Goal: Transaction & Acquisition: Register for event/course

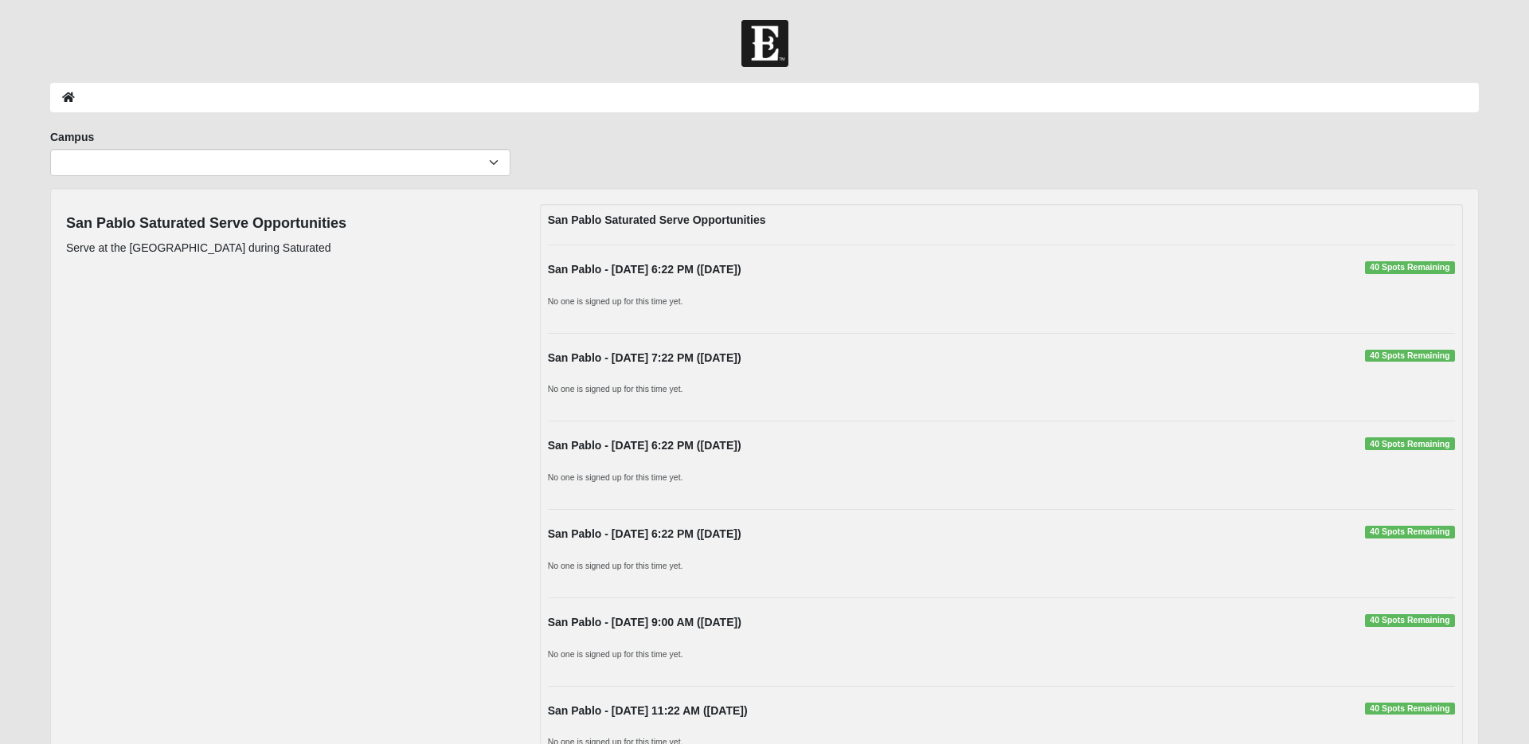
click at [1119, 402] on div "No one is signed up for this time yet." at bounding box center [1001, 392] width 931 height 25
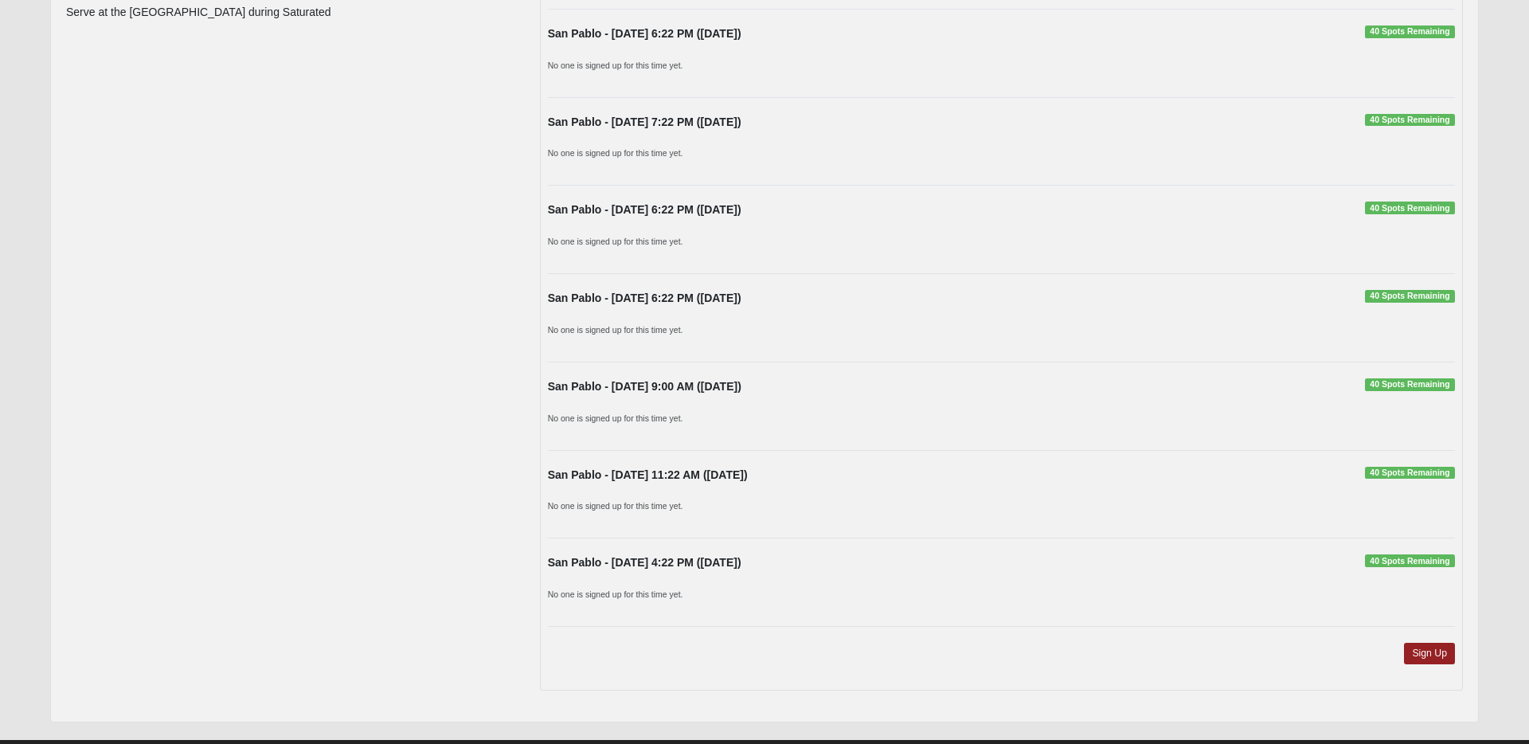
scroll to position [272, 0]
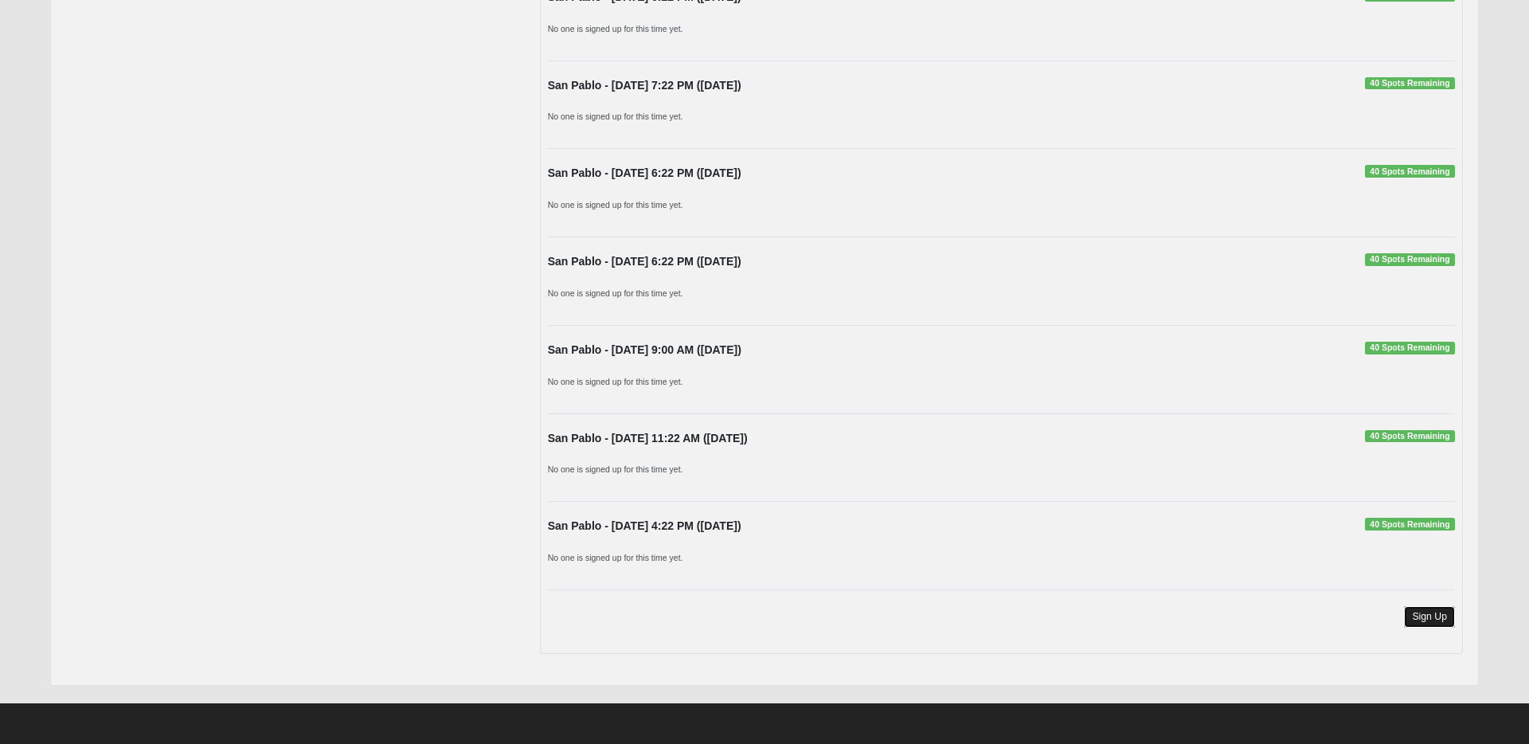
click at [1425, 624] on link "Sign Up" at bounding box center [1429, 617] width 51 height 22
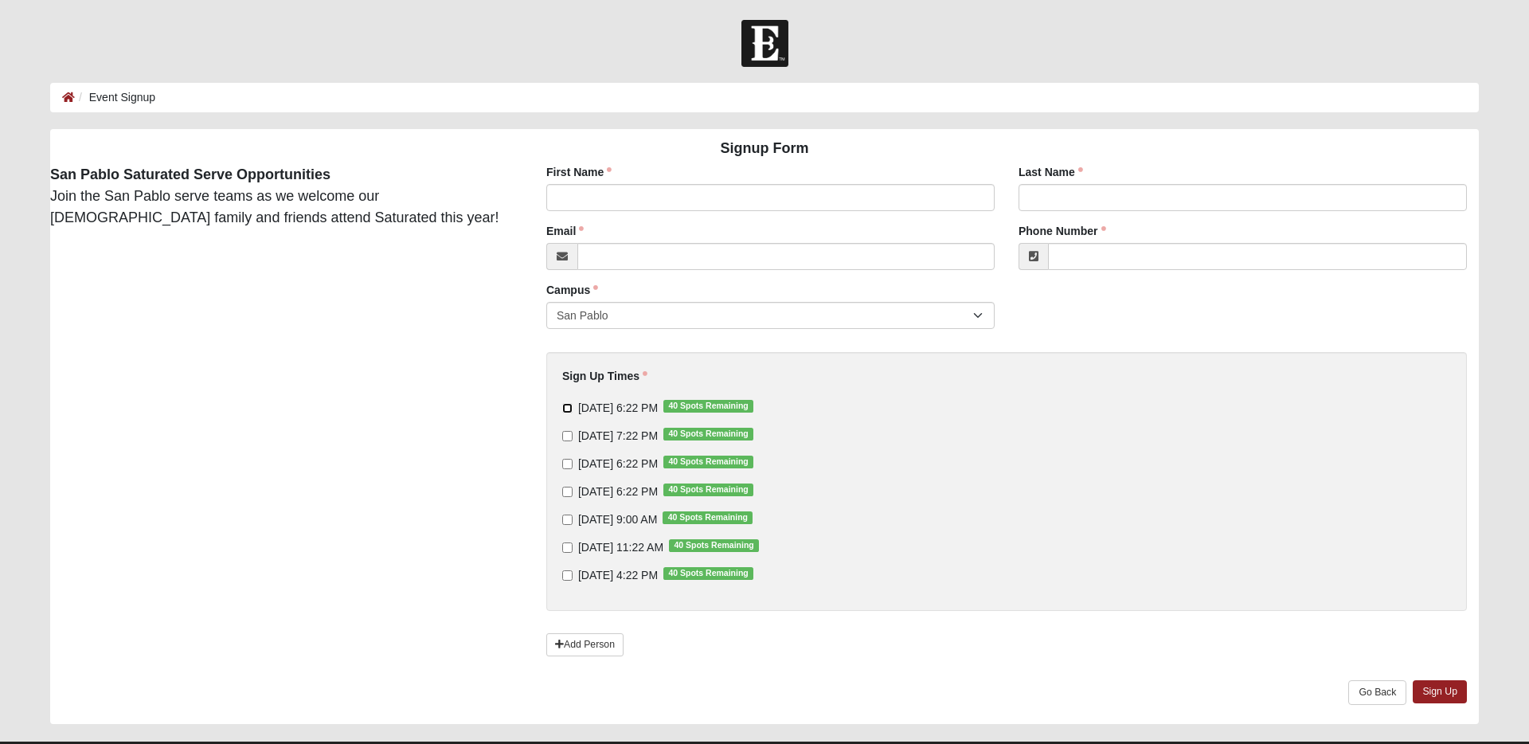
click at [564, 408] on input "9/10/2025 6:22 PM 40 Spots Remaining" at bounding box center [567, 408] width 10 height 10
checkbox input "true"
click at [565, 435] on input "9/11/2025 7:22 PM 40 Spots Remaining" at bounding box center [567, 436] width 10 height 10
checkbox input "true"
click at [567, 467] on input "9/12/2025 6:22 PM 40 Spots Remaining" at bounding box center [567, 464] width 10 height 10
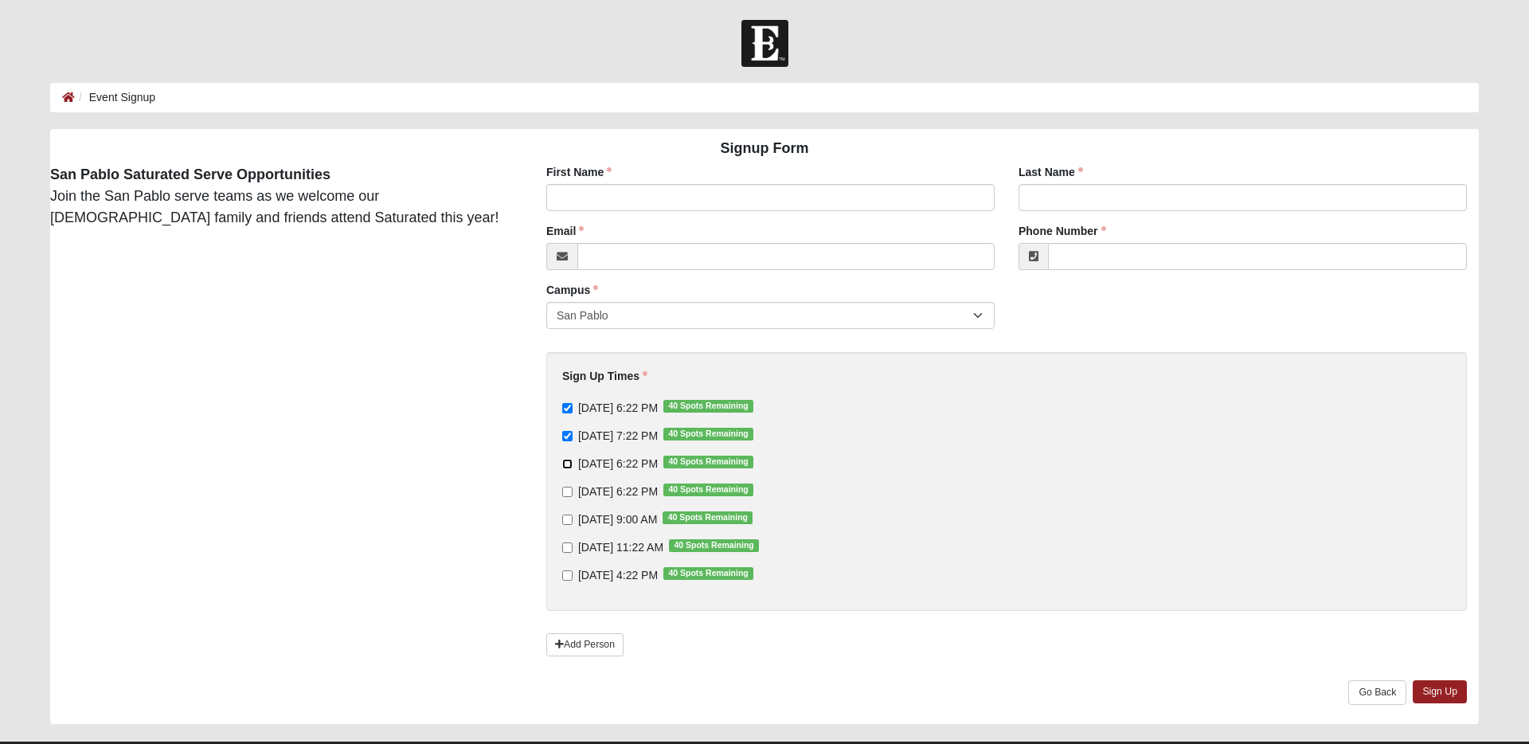
checkbox input "true"
click at [668, 205] on input "First Name" at bounding box center [770, 197] width 448 height 27
type input "Bruna"
type input "Magalhaes"
click at [651, 263] on input "Email" at bounding box center [785, 256] width 417 height 27
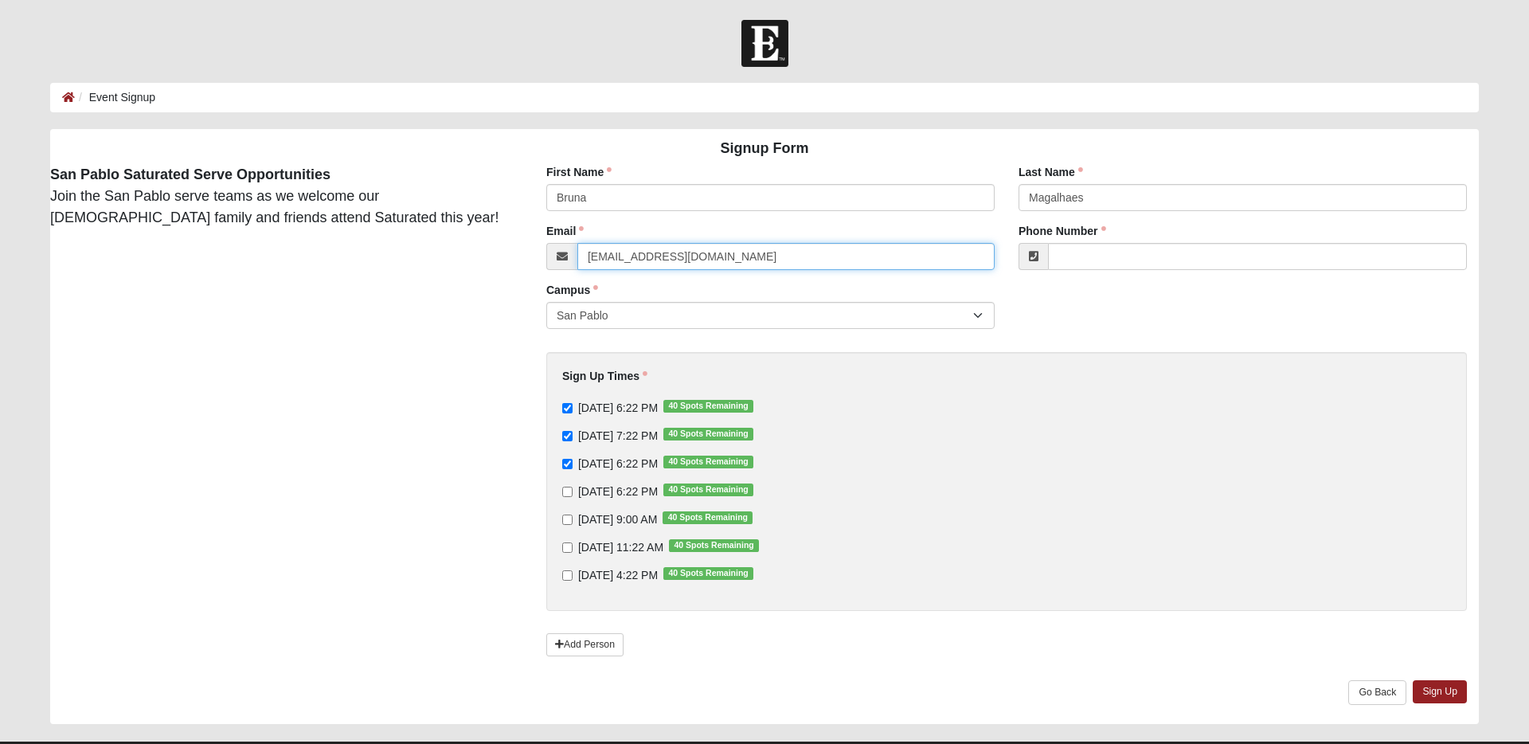
type input "bruna.magalhaes@coe22.com"
click at [1444, 689] on link "Sign Up" at bounding box center [1440, 691] width 54 height 23
type input "(561) 386-1698"
